Goal: Information Seeking & Learning: Compare options

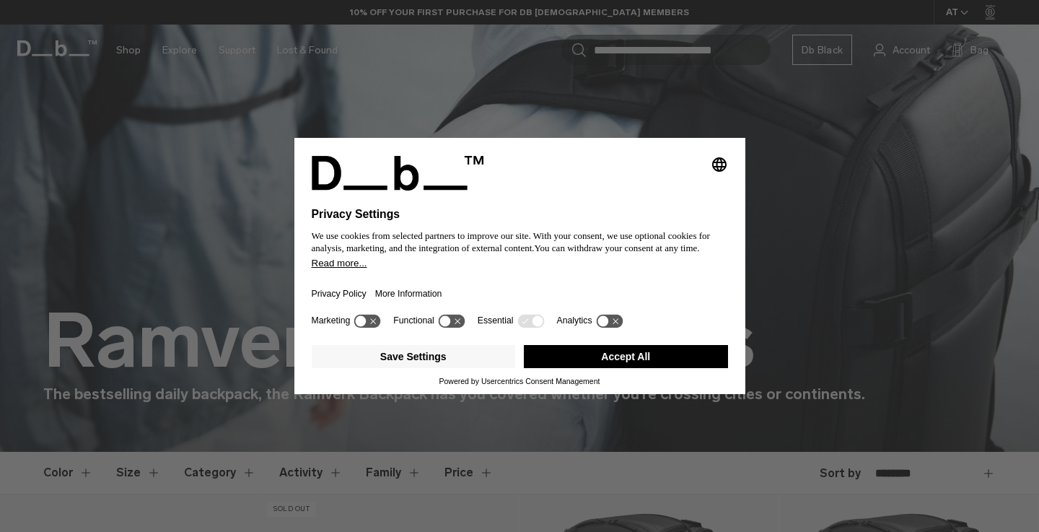
click at [592, 362] on button "Accept All" at bounding box center [626, 356] width 204 height 23
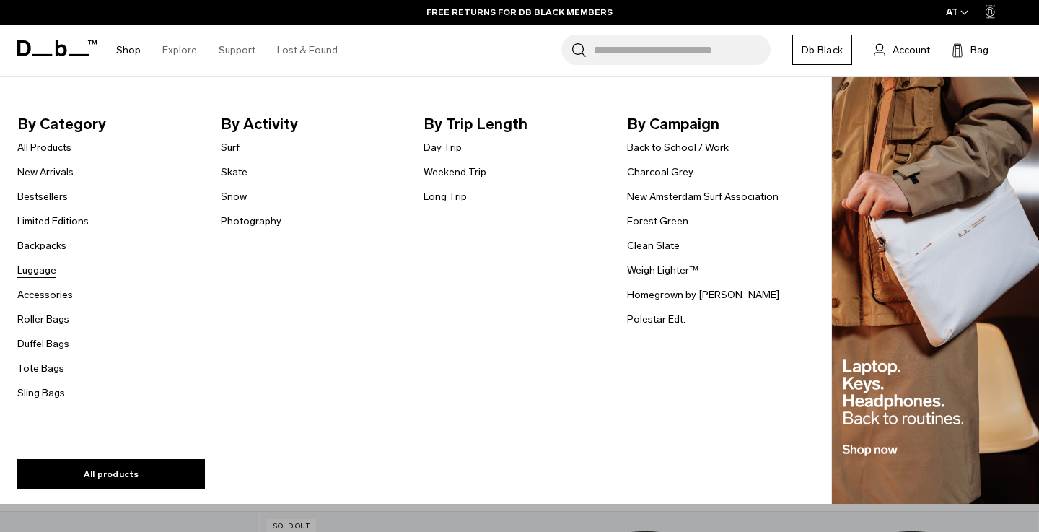
click at [34, 272] on link "Luggage" at bounding box center [36, 270] width 39 height 15
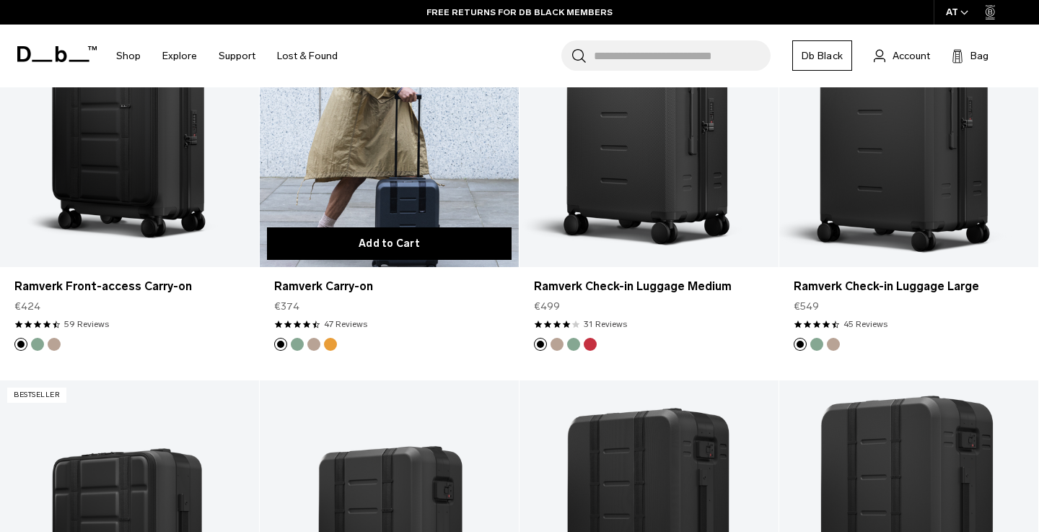
scroll to position [1196, 0]
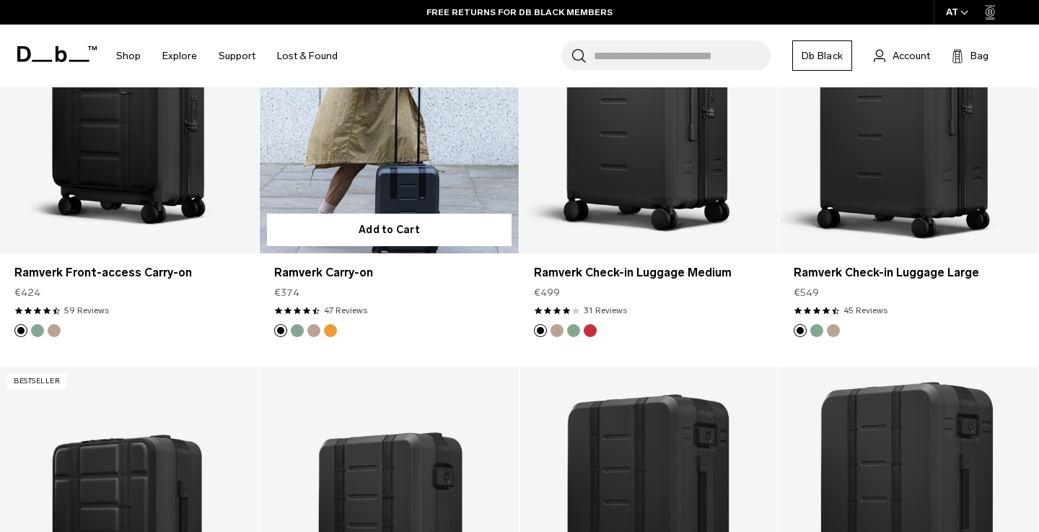
click at [404, 178] on link "Ramverk Carry-on" at bounding box center [389, 109] width 259 height 288
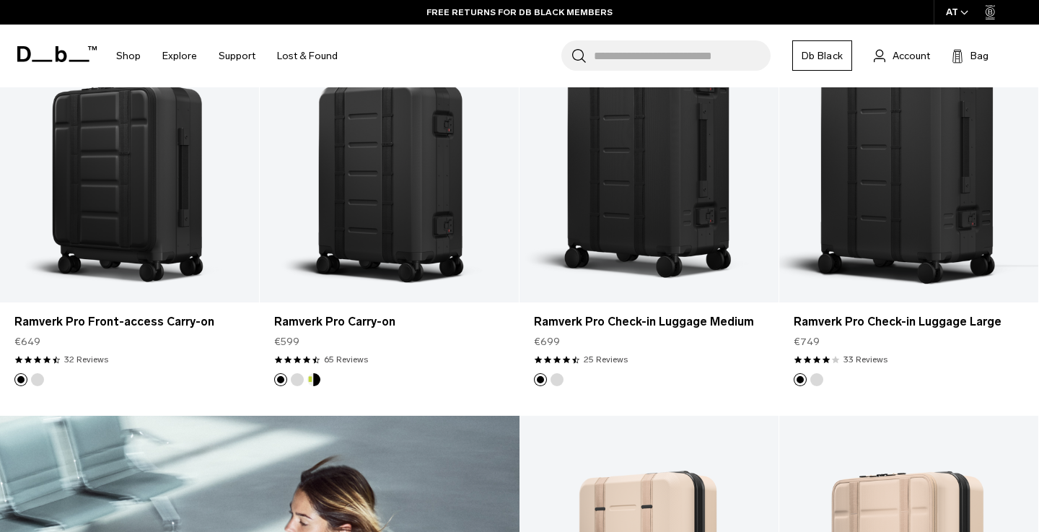
scroll to position [1577, 0]
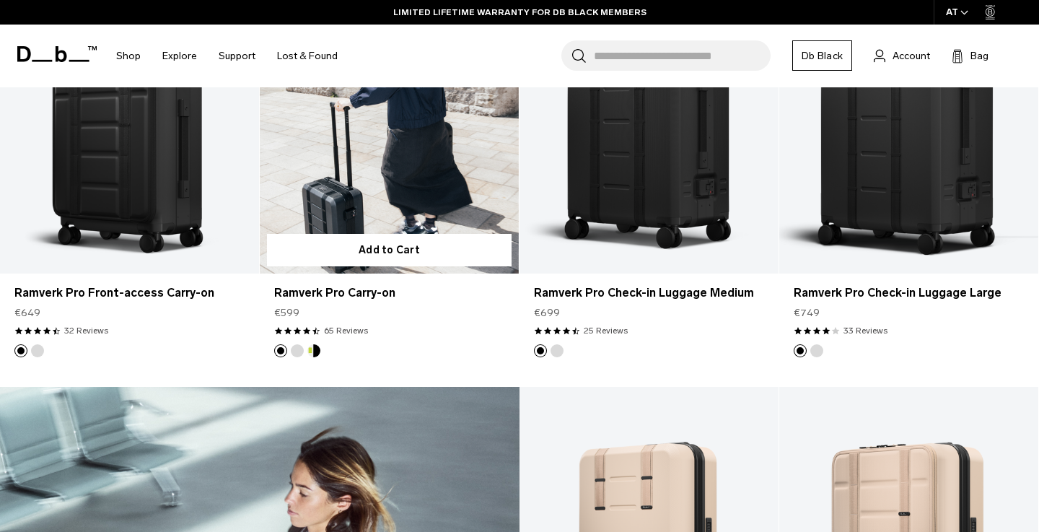
click at [400, 153] on link "Ramverk Pro Carry-on" at bounding box center [389, 130] width 259 height 288
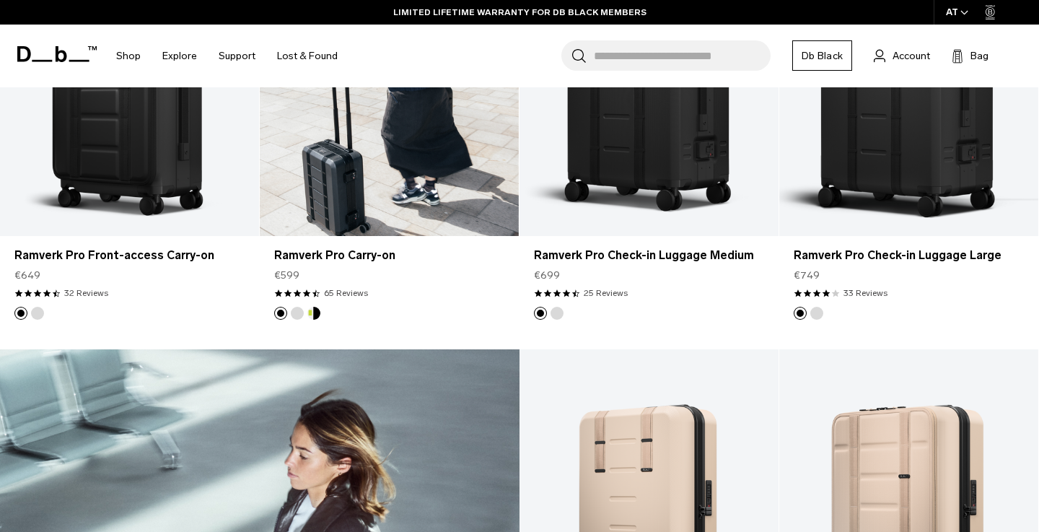
scroll to position [1627, 0]
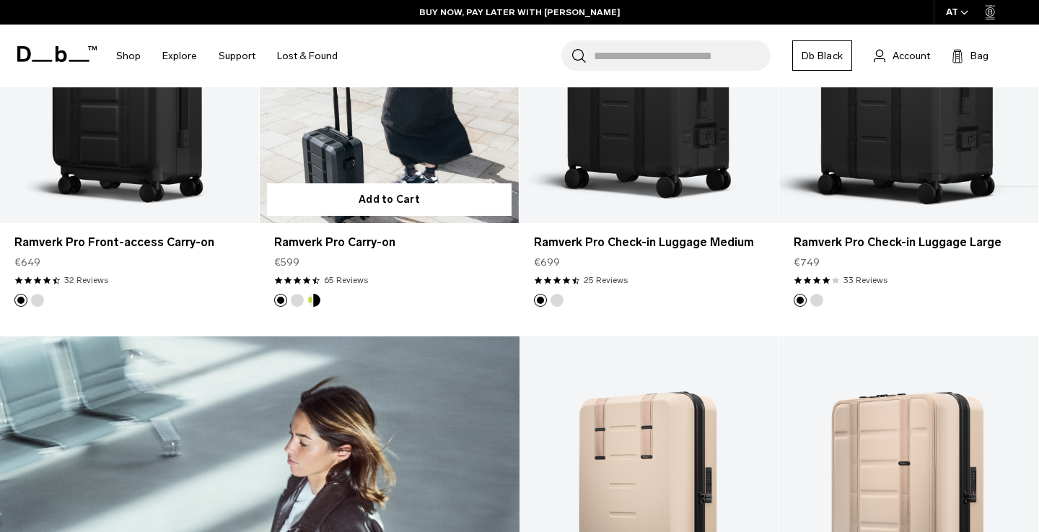
click at [299, 300] on button "Silver" at bounding box center [297, 300] width 13 height 13
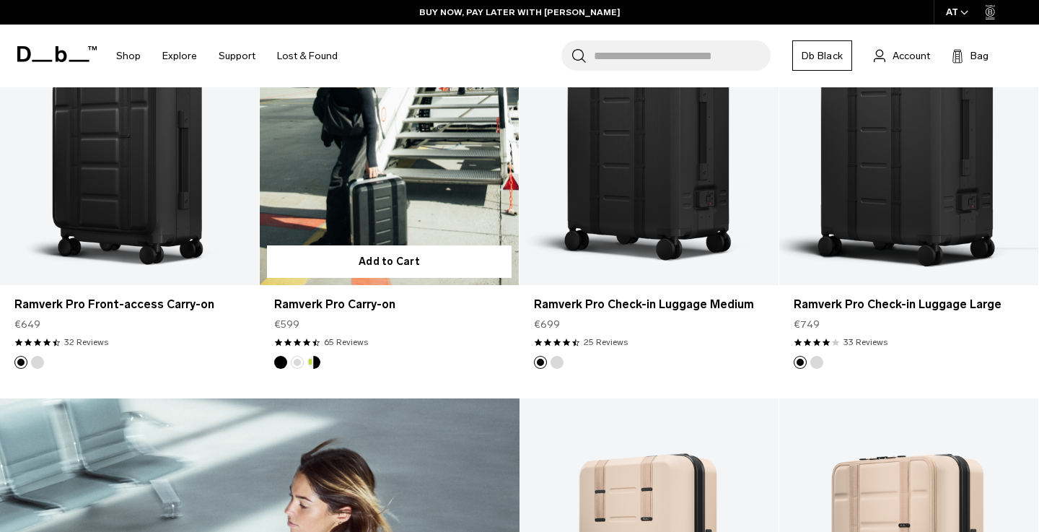
scroll to position [1564, 0]
click at [317, 360] on button "Db x New Amsterdam Surf Association" at bounding box center [313, 362] width 13 height 13
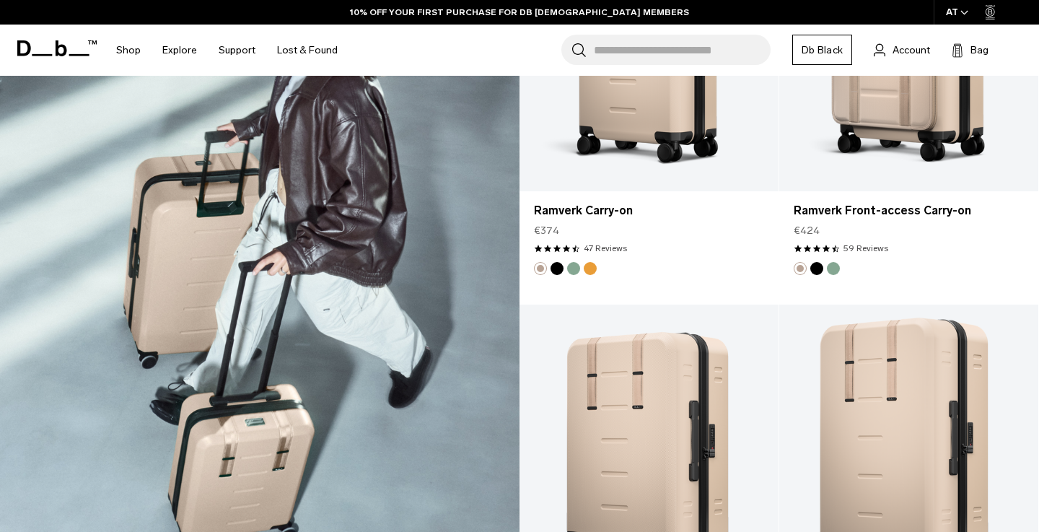
scroll to position [1959, 0]
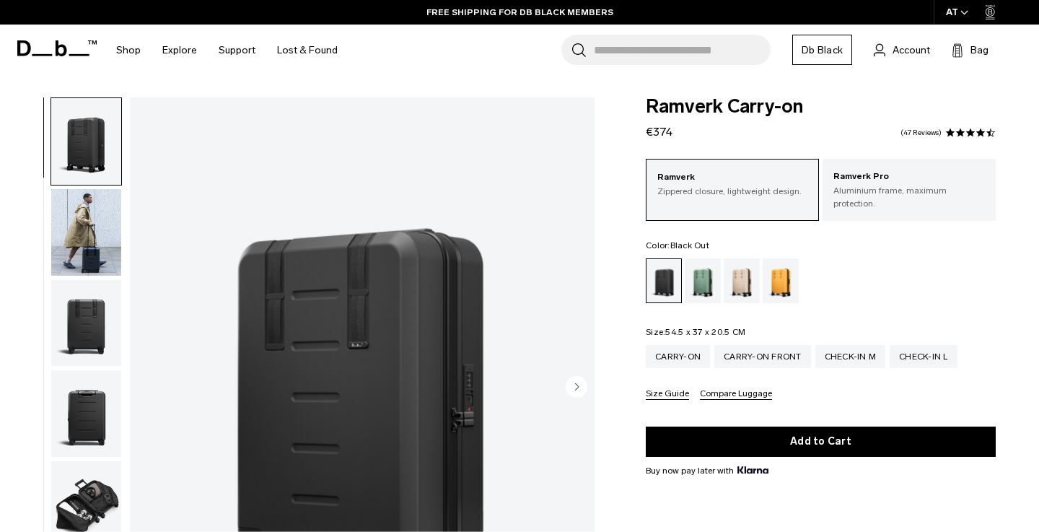
click at [86, 319] on img "button" at bounding box center [86, 323] width 70 height 87
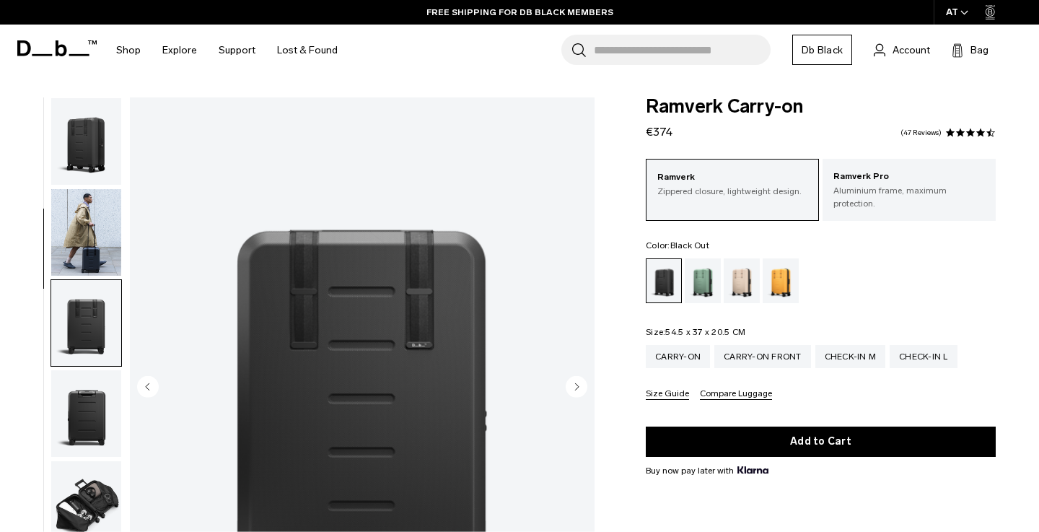
scroll to position [184, 0]
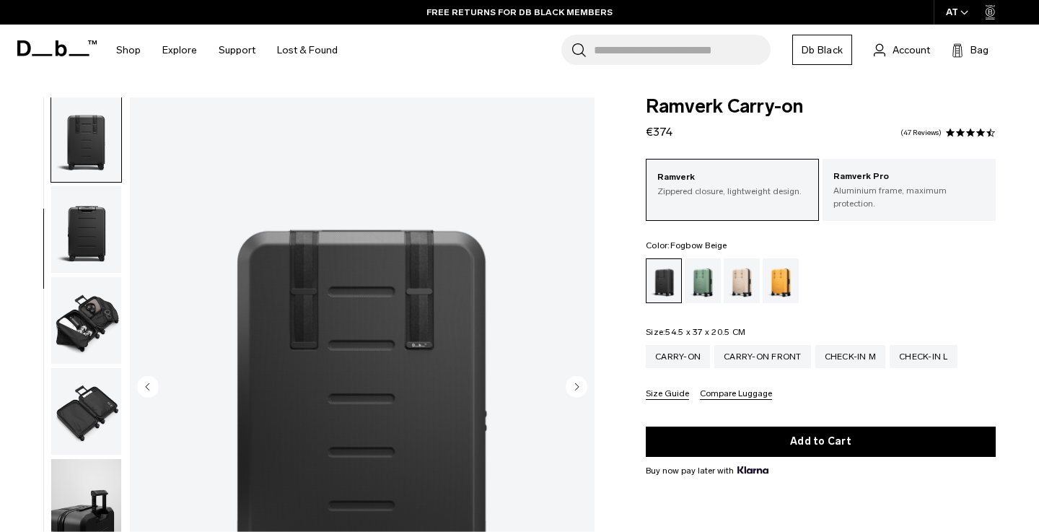
click at [751, 272] on div "Fogbow Beige" at bounding box center [742, 280] width 37 height 45
click at [789, 273] on div "Parhelion Orange" at bounding box center [781, 280] width 37 height 45
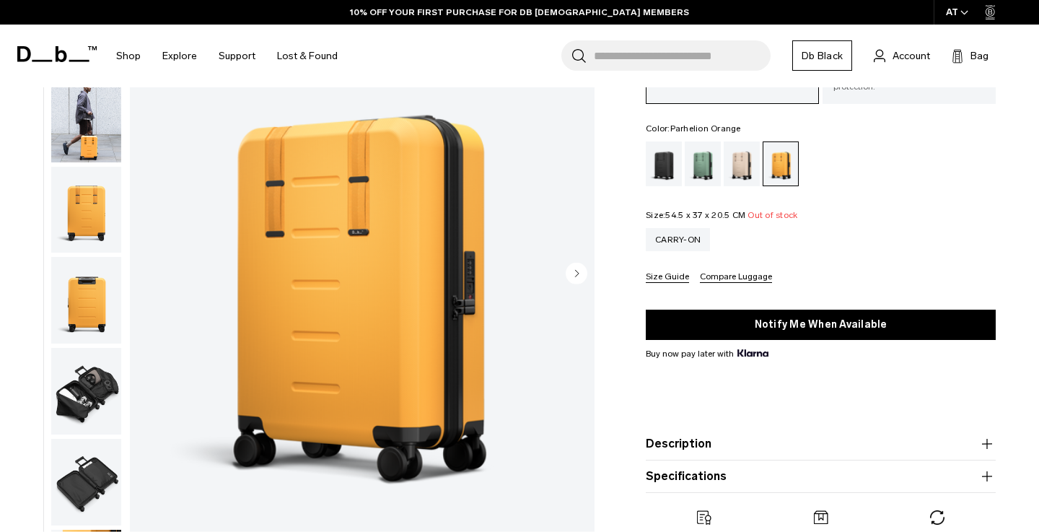
click at [87, 311] on img "button" at bounding box center [86, 300] width 70 height 87
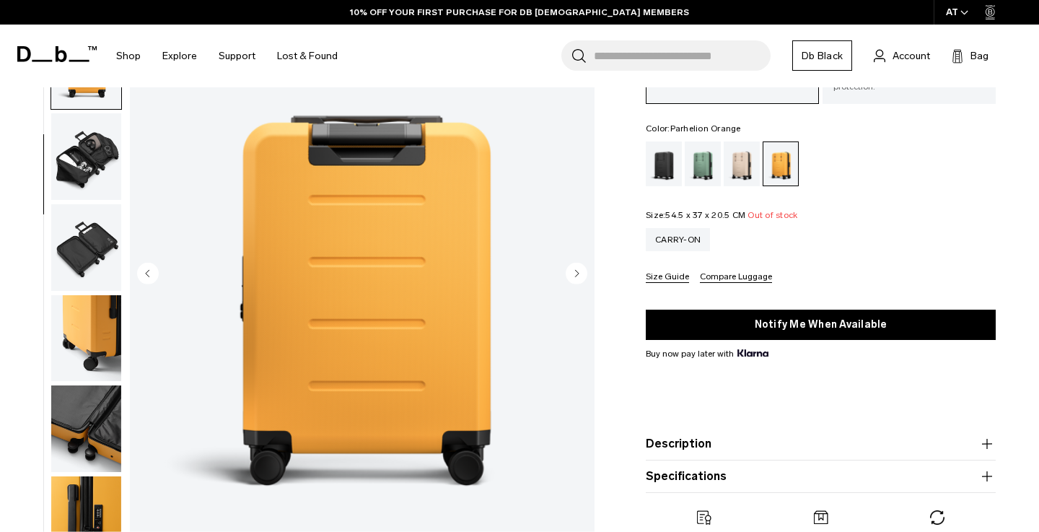
scroll to position [276, 0]
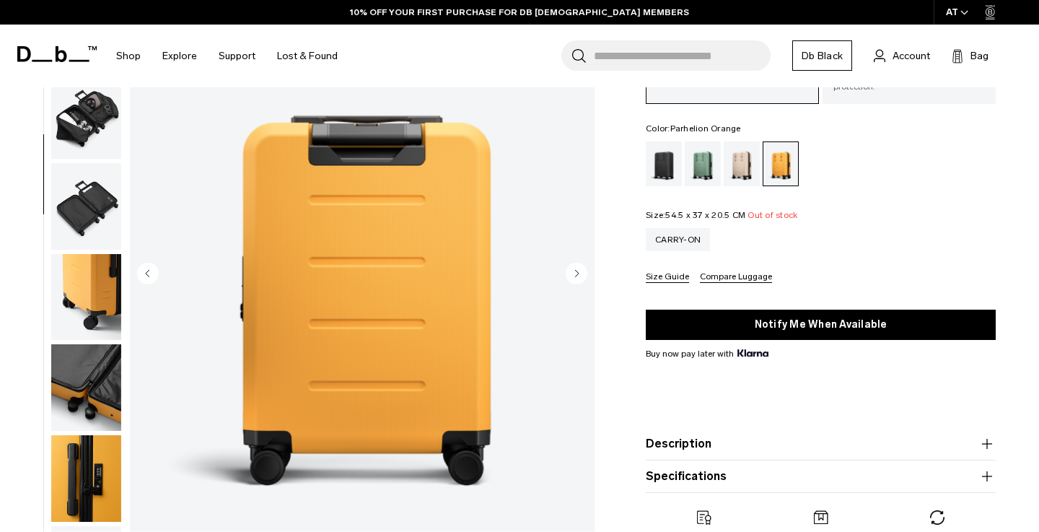
click at [89, 283] on img "button" at bounding box center [86, 296] width 70 height 87
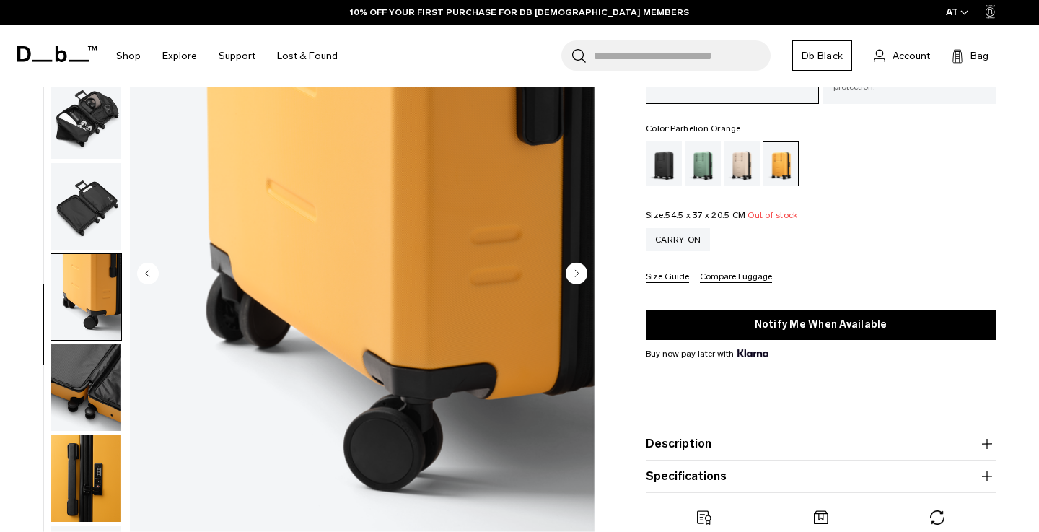
scroll to position [426, 0]
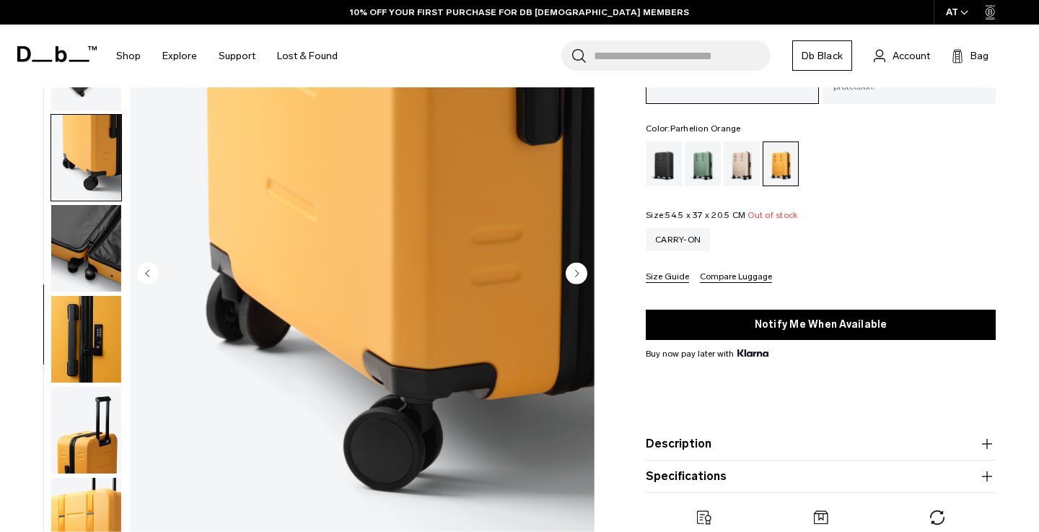
click at [687, 442] on button "Description" at bounding box center [821, 443] width 350 height 17
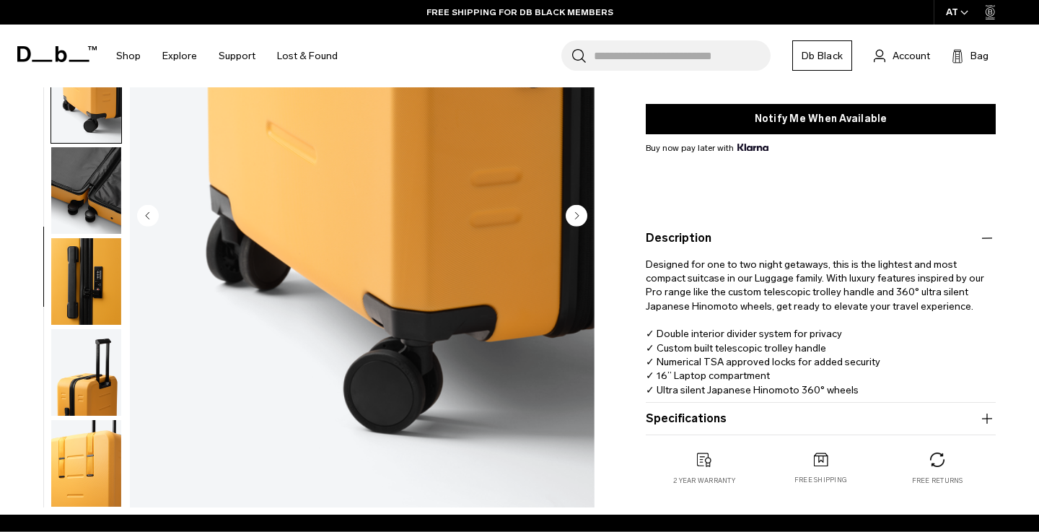
scroll to position [325, 0]
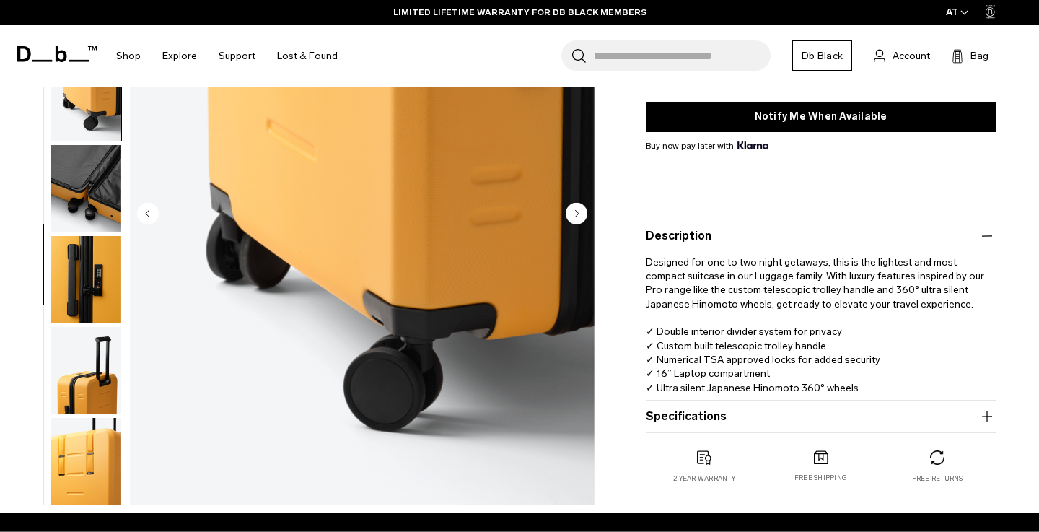
click at [685, 408] on button "Specifications" at bounding box center [821, 416] width 350 height 17
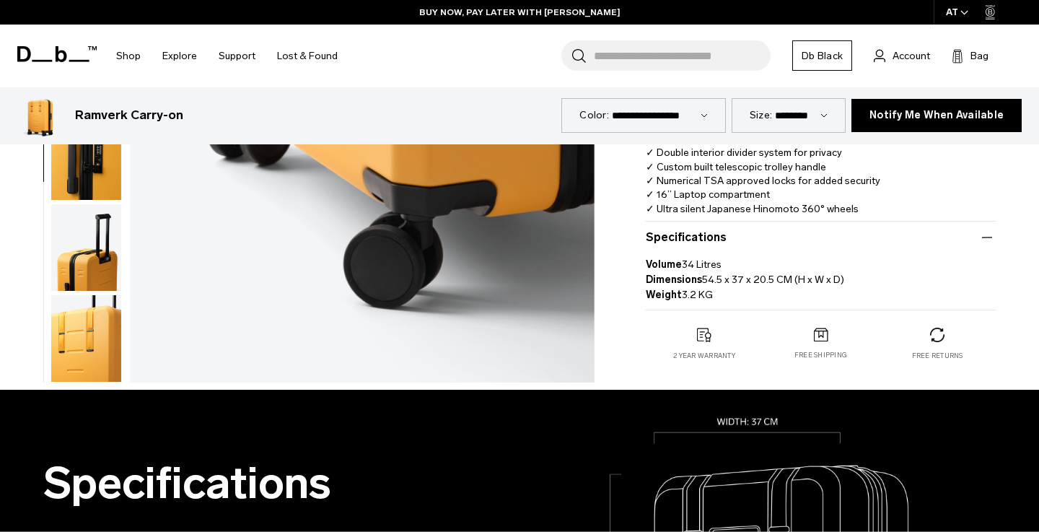
scroll to position [528, 0]
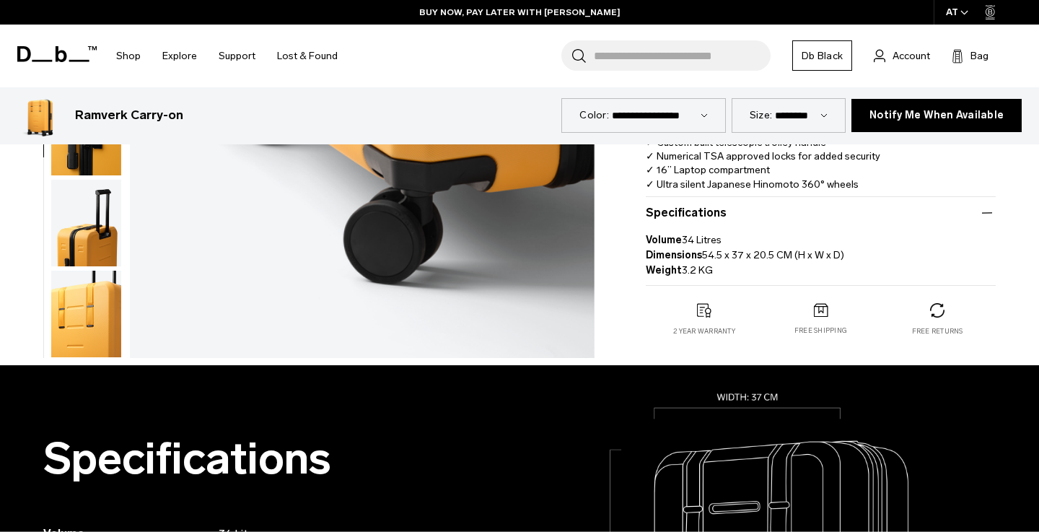
click at [102, 308] on img "button" at bounding box center [86, 314] width 70 height 87
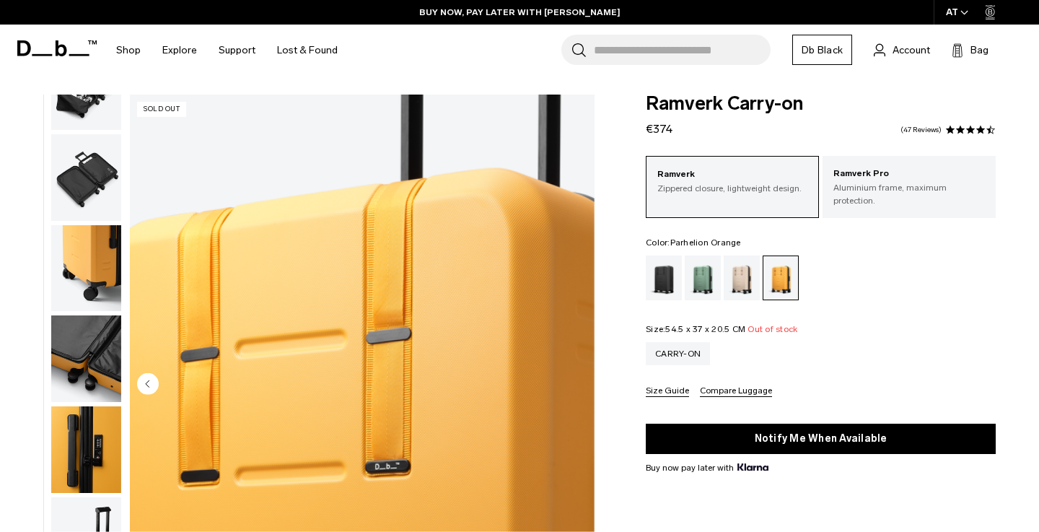
scroll to position [3, 0]
click at [897, 178] on p "Ramverk Pro" at bounding box center [909, 174] width 152 height 14
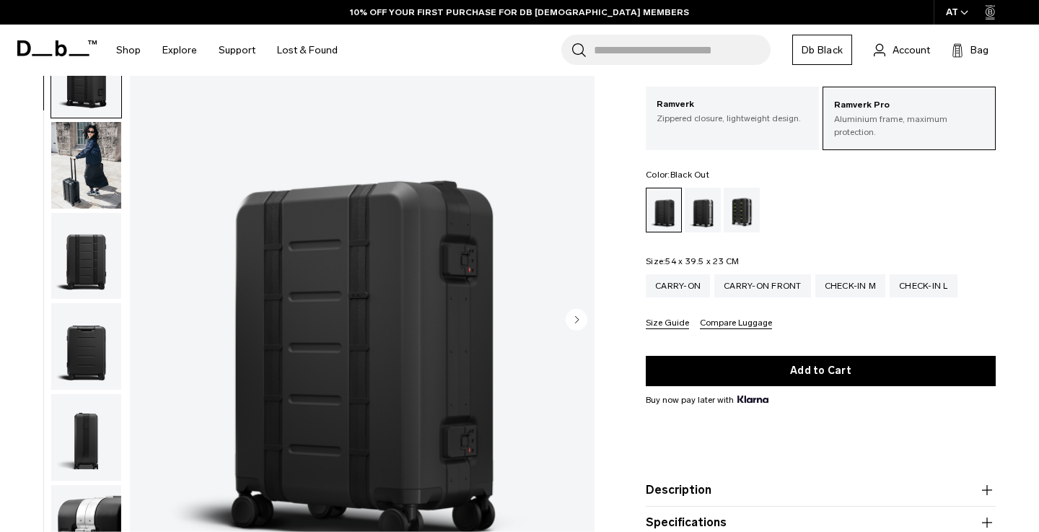
scroll to position [258, 0]
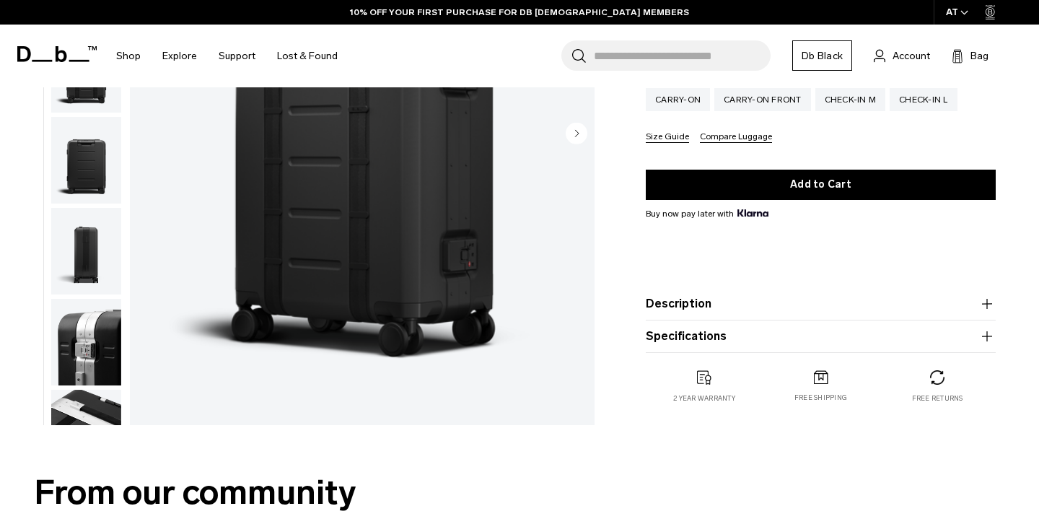
click at [788, 333] on button "Specifications" at bounding box center [821, 336] width 350 height 17
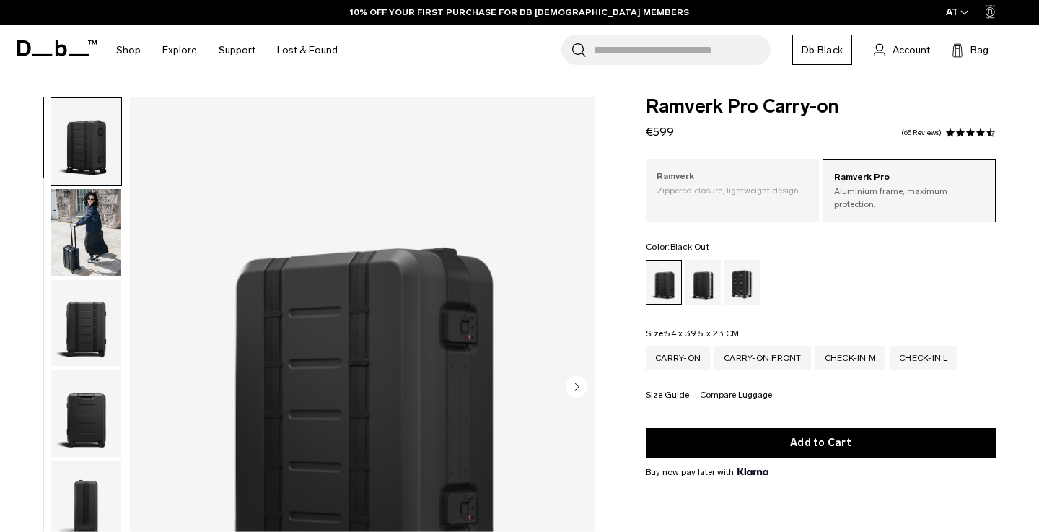
scroll to position [0, 0]
click at [718, 184] on p "Zippered closure, lightweight design." at bounding box center [733, 190] width 152 height 13
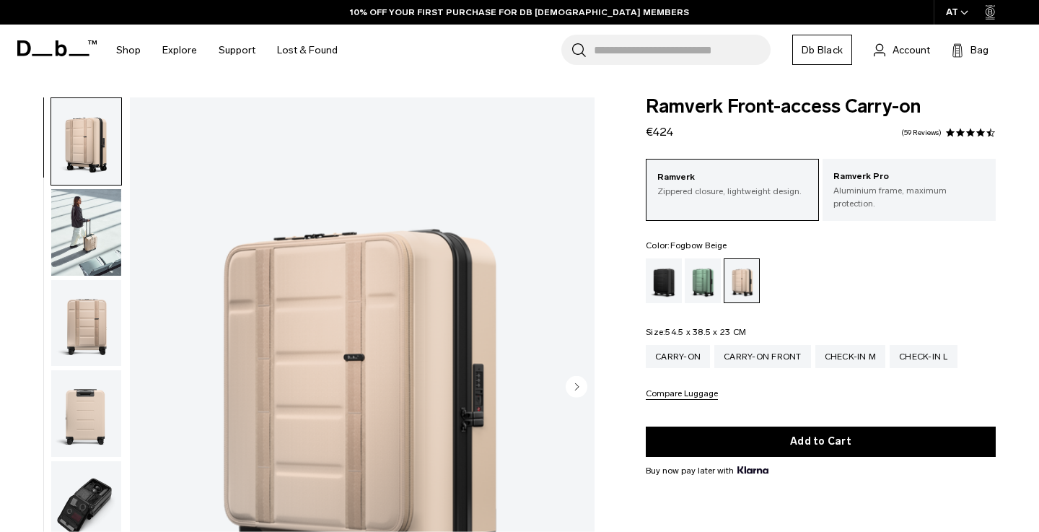
scroll to position [135, 0]
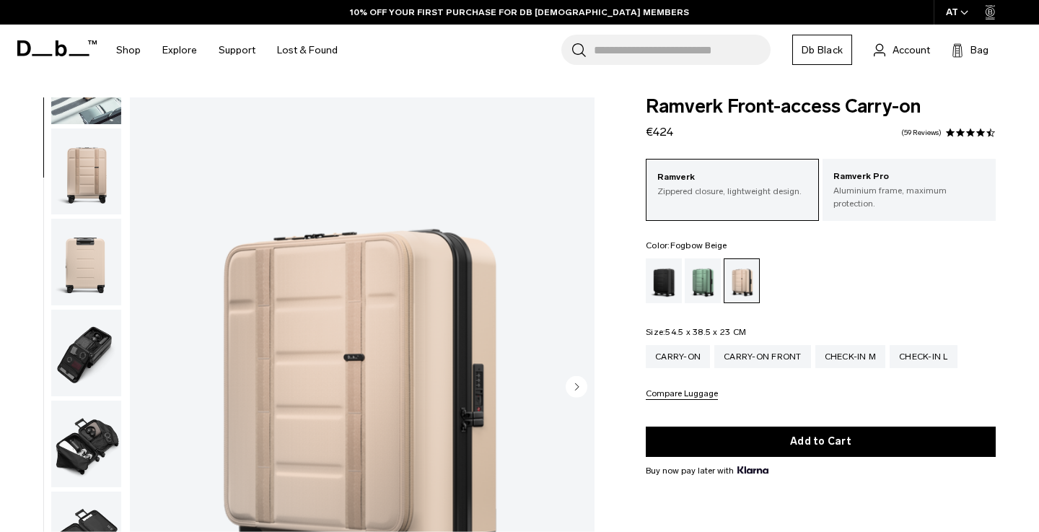
click at [96, 369] on img "button" at bounding box center [86, 353] width 70 height 87
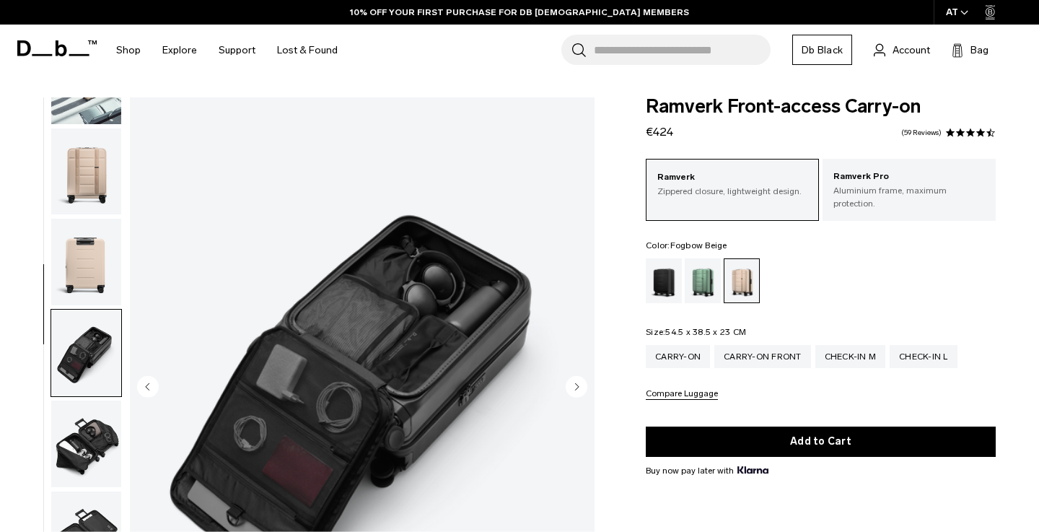
scroll to position [367, 0]
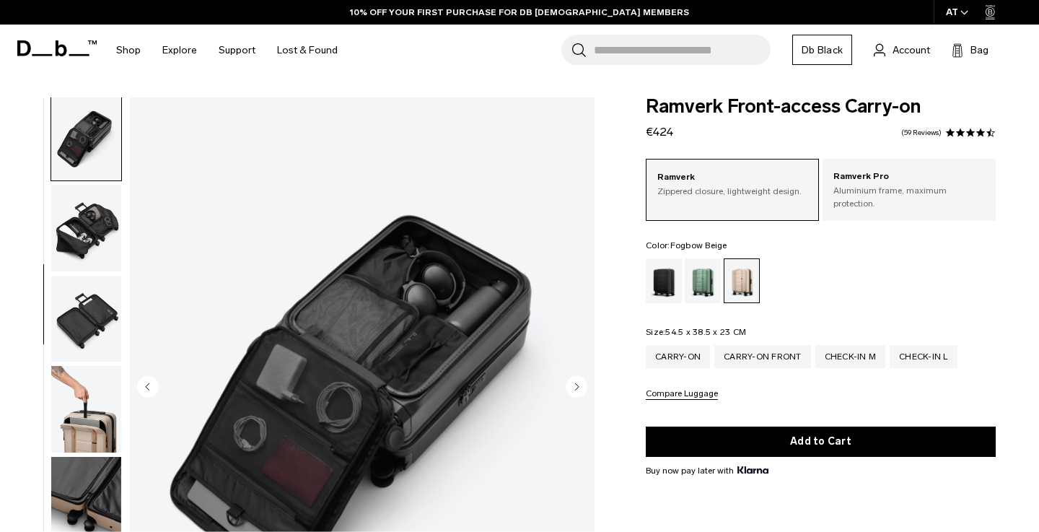
click at [96, 413] on img "button" at bounding box center [86, 409] width 70 height 87
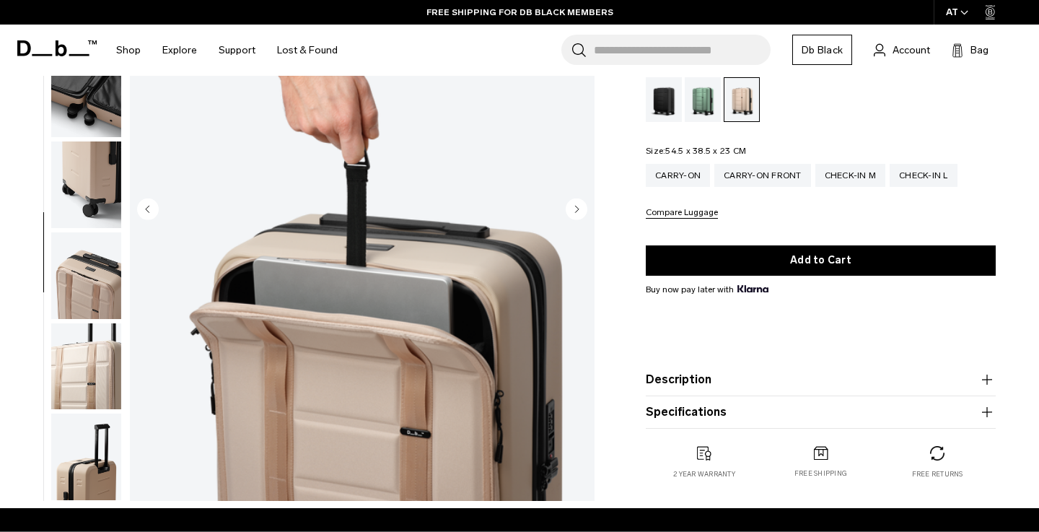
scroll to position [249, 0]
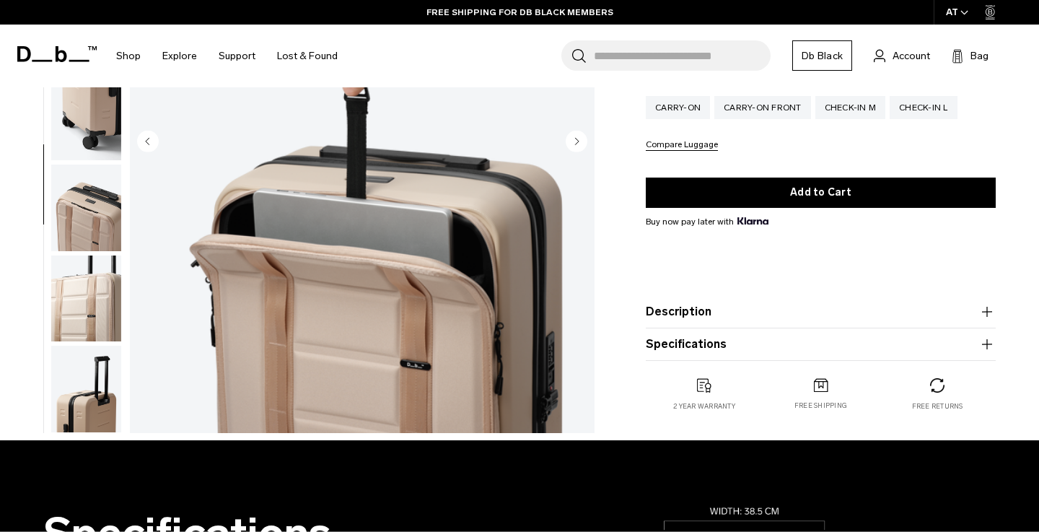
click at [699, 349] on button "Specifications" at bounding box center [821, 344] width 350 height 17
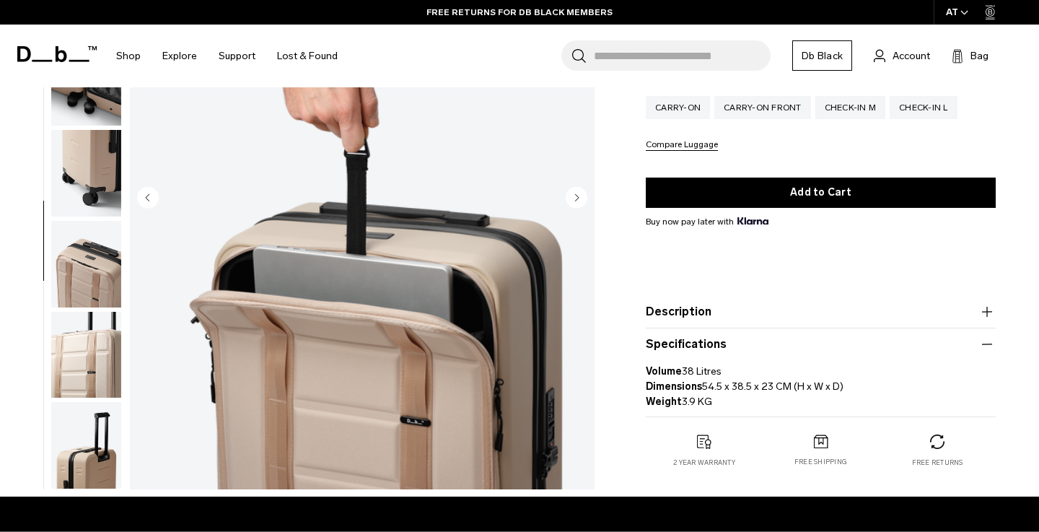
click at [678, 303] on button "Description" at bounding box center [821, 311] width 350 height 17
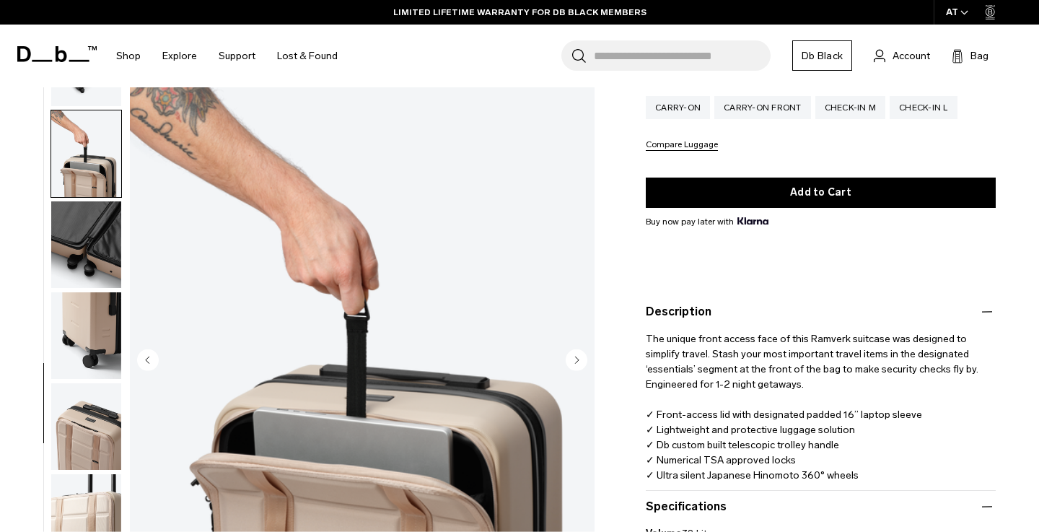
click at [819, 333] on span "The unique front access face of this Ramverk suitcase was designed to simplify …" at bounding box center [813, 407] width 335 height 149
copy span "Ramverk"
